Goal: Information Seeking & Learning: Learn about a topic

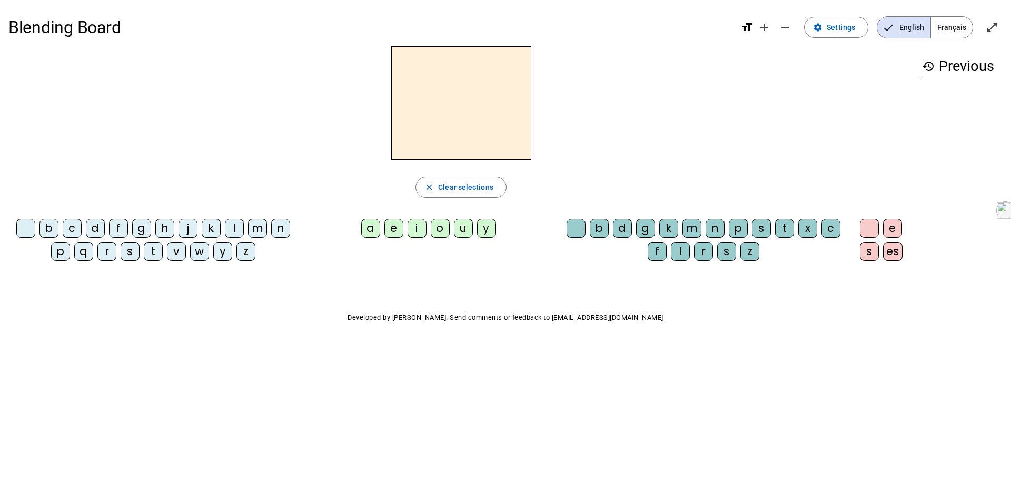
click at [95, 232] on div "d" at bounding box center [95, 228] width 19 height 19
click at [462, 234] on div "u" at bounding box center [463, 228] width 19 height 19
click at [830, 230] on div "c" at bounding box center [830, 228] width 19 height 19
click at [577, 228] on div at bounding box center [575, 228] width 19 height 19
click at [396, 232] on div "e" at bounding box center [393, 228] width 19 height 19
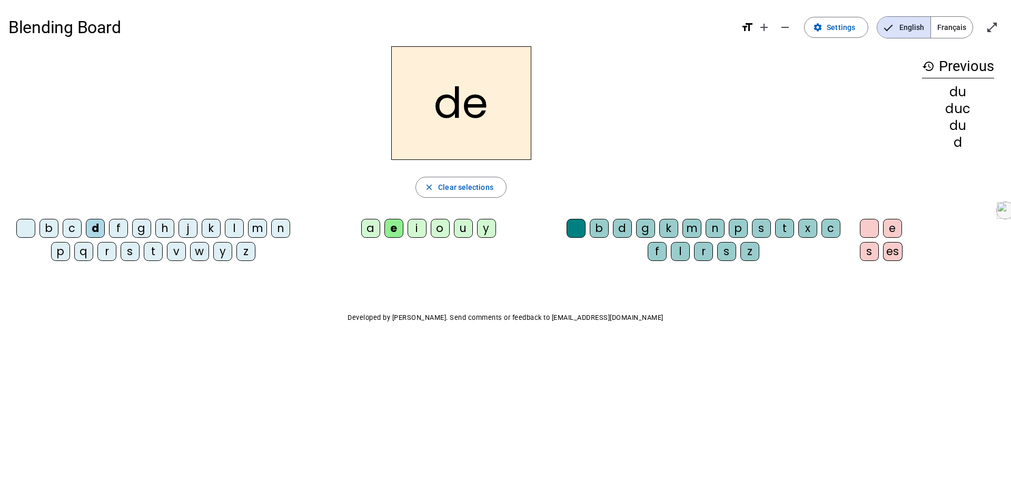
click at [663, 231] on div "k" at bounding box center [668, 228] width 19 height 19
click at [643, 233] on div "g" at bounding box center [645, 228] width 19 height 19
click at [574, 229] on div at bounding box center [575, 228] width 19 height 19
click at [143, 231] on div "g" at bounding box center [141, 228] width 19 height 19
click at [185, 226] on div "j" at bounding box center [187, 228] width 19 height 19
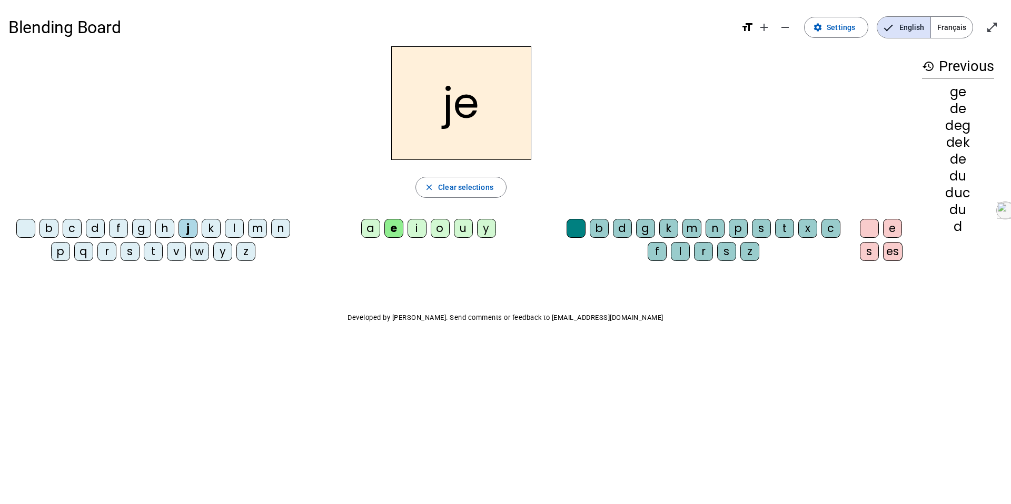
click at [155, 251] on div "t" at bounding box center [153, 251] width 19 height 19
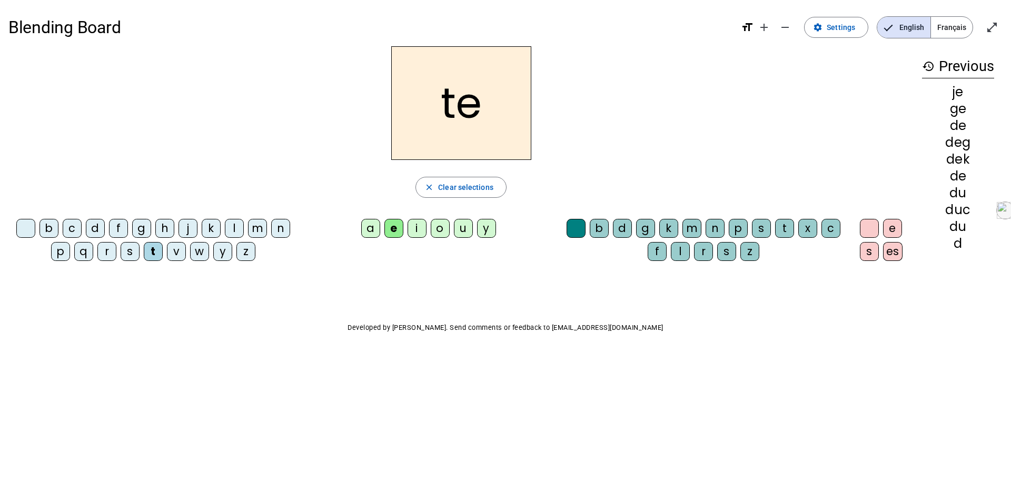
click at [256, 225] on div "m" at bounding box center [257, 228] width 19 height 19
click at [236, 226] on div "l" at bounding box center [234, 228] width 19 height 19
click at [367, 231] on div "a" at bounding box center [370, 228] width 19 height 19
click at [667, 227] on div "k" at bounding box center [668, 228] width 19 height 19
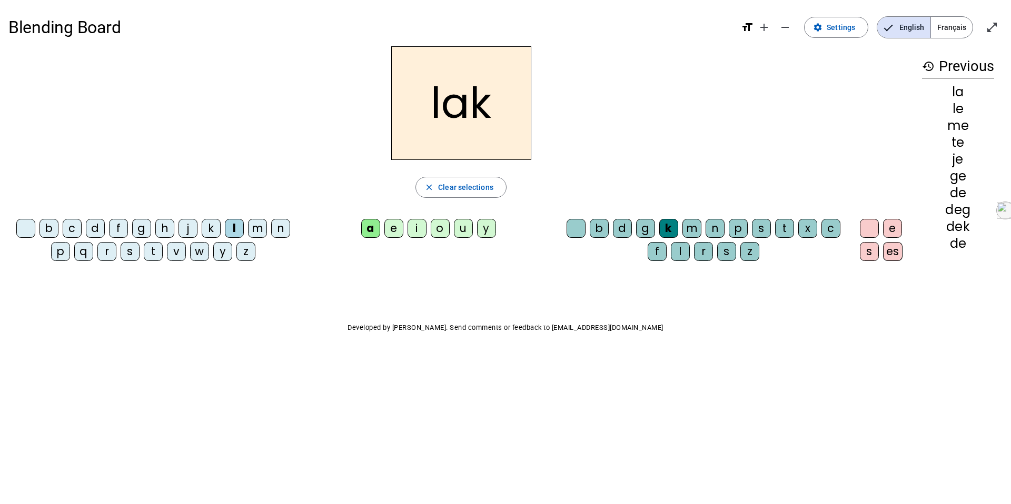
click at [833, 231] on div "c" at bounding box center [830, 228] width 19 height 19
click at [655, 250] on div "f" at bounding box center [657, 251] width 19 height 19
click at [783, 227] on div "t" at bounding box center [784, 228] width 19 height 19
click at [832, 233] on div "c" at bounding box center [830, 228] width 19 height 19
click at [122, 231] on div "f" at bounding box center [118, 228] width 19 height 19
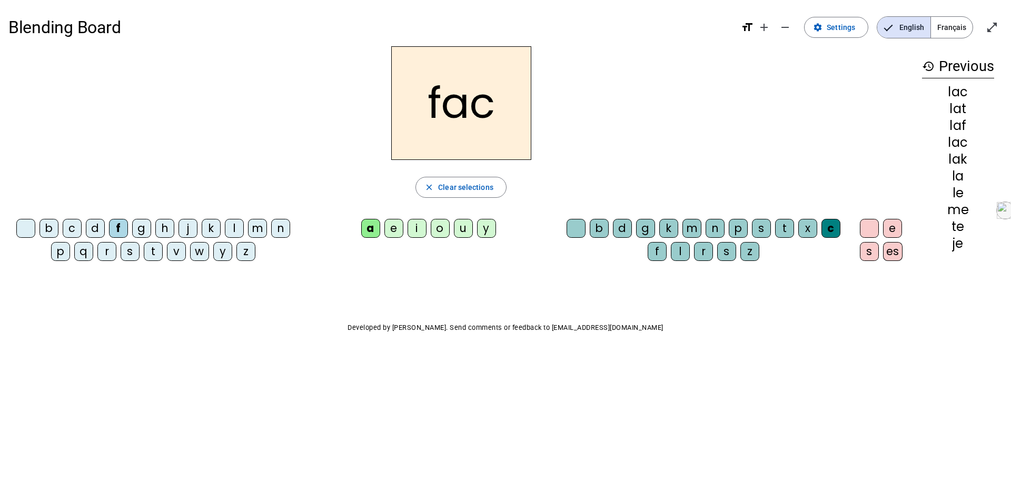
click at [155, 253] on div "t" at bounding box center [153, 251] width 19 height 19
